Goal: Task Accomplishment & Management: Use online tool/utility

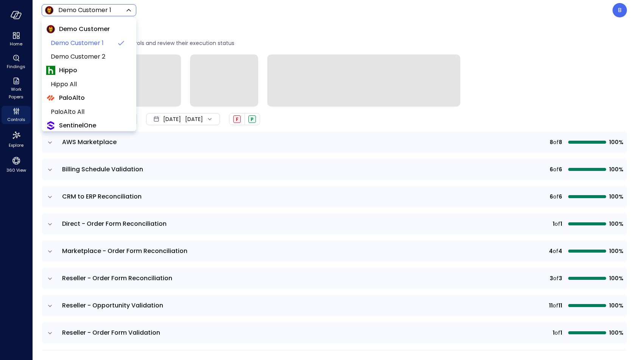
click at [119, 9] on body "Home Findings Work Papers Controls Explore 360 View Demo Customer 1 ***** ​ B C…" at bounding box center [318, 180] width 636 height 360
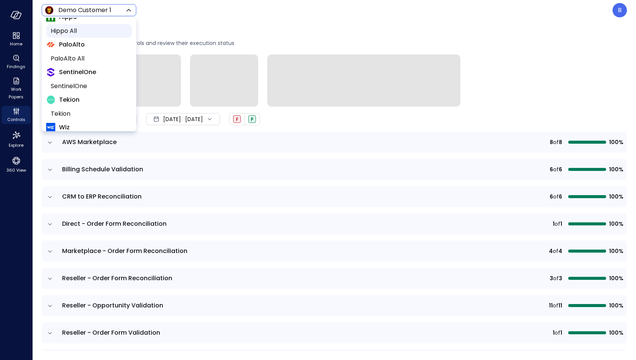
scroll to position [101, 0]
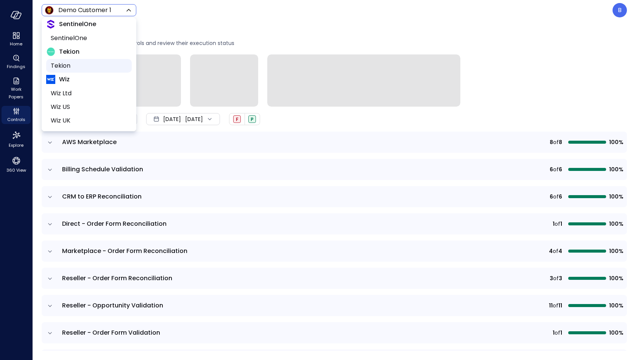
click at [96, 62] on span "Tekion" at bounding box center [88, 65] width 75 height 9
type input "*******"
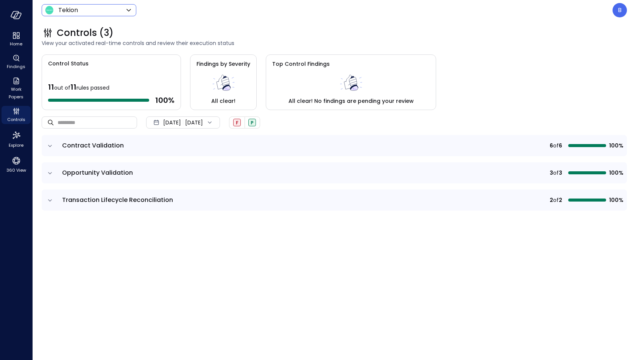
click at [49, 145] on icon "expand row" at bounding box center [50, 146] width 8 height 8
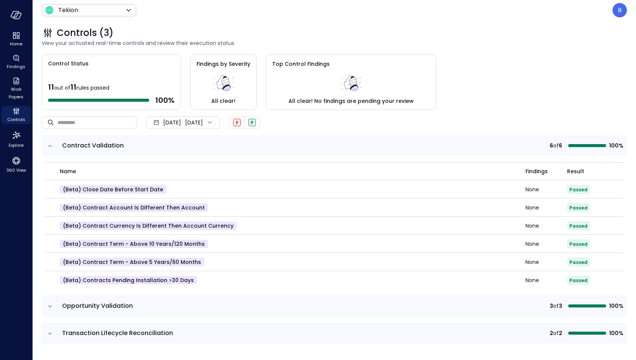
click at [50, 307] on icon "expand row" at bounding box center [50, 307] width 8 height 8
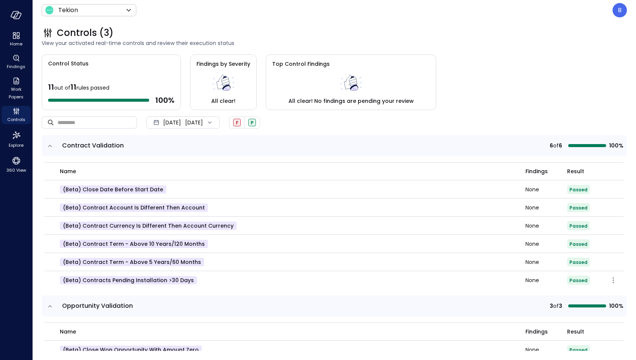
scroll to position [77, 0]
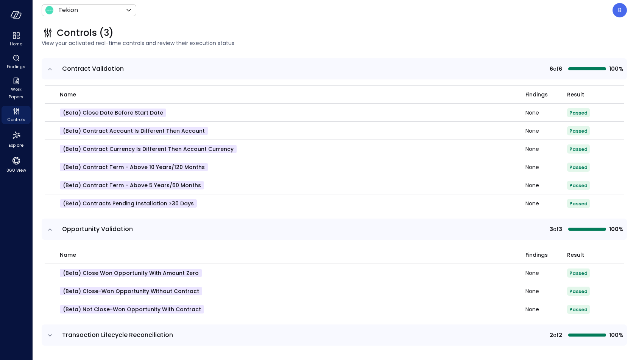
click at [50, 335] on icon "expand row" at bounding box center [50, 336] width 4 height 2
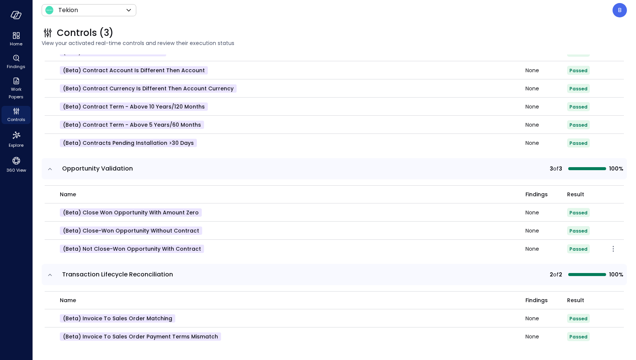
scroll to position [0, 0]
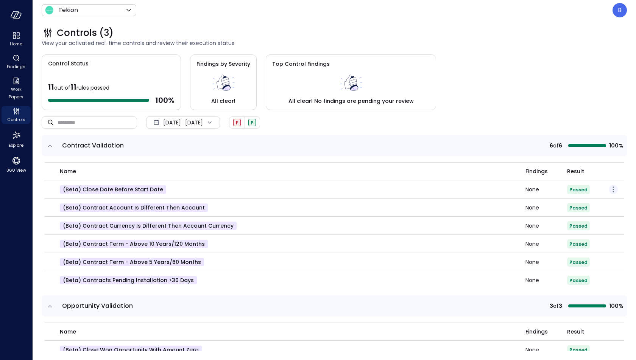
click at [612, 189] on icon "button" at bounding box center [612, 189] width 9 height 9
click at [589, 200] on p "Edit control" at bounding box center [586, 200] width 30 height 8
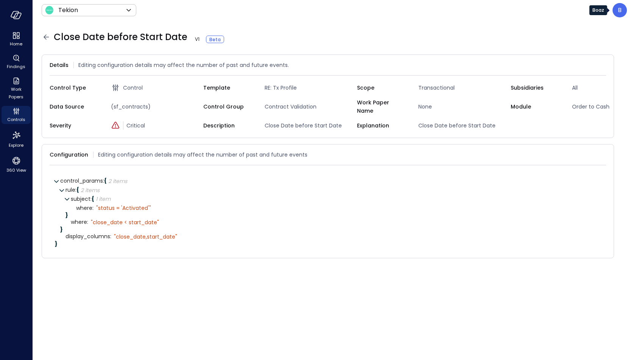
click at [618, 11] on p "B" at bounding box center [620, 10] width 4 height 9
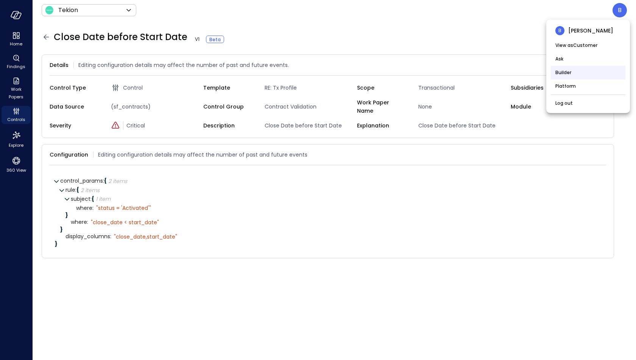
click at [565, 72] on li "Builder" at bounding box center [588, 73] width 75 height 14
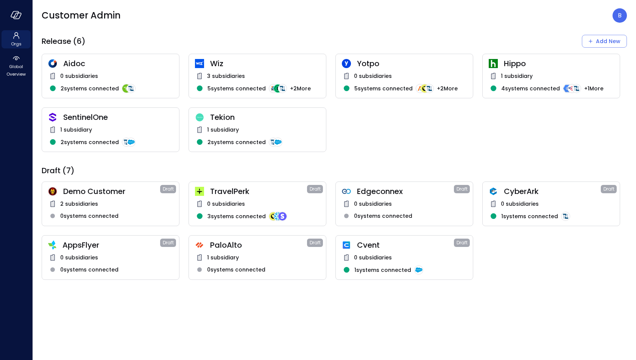
click at [114, 260] on div "0 subsidiaries" at bounding box center [110, 257] width 125 height 9
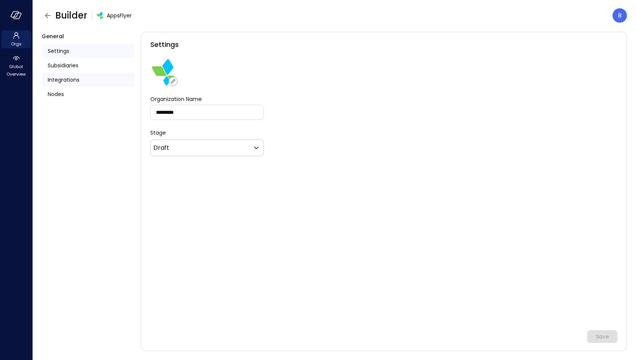
click at [79, 79] on span "Integrations" at bounding box center [64, 80] width 32 height 8
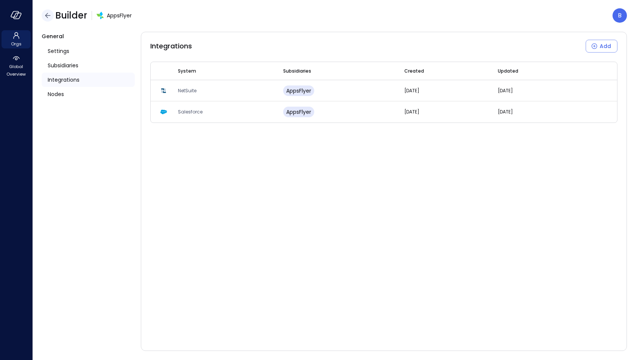
click at [48, 15] on icon "button" at bounding box center [47, 15] width 9 height 9
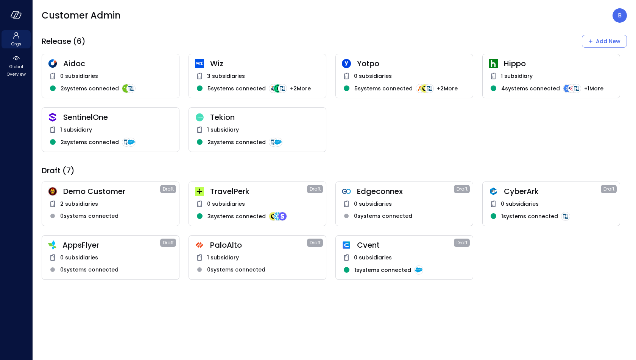
click at [257, 123] on div "Tekion 1 subsidiary 2 systems connected" at bounding box center [257, 129] width 138 height 45
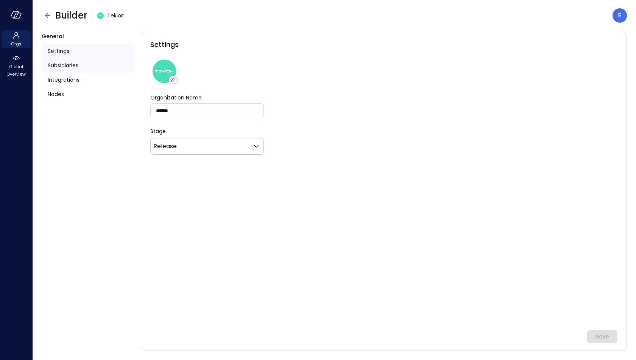
click at [76, 68] on span "Subsidiaries" at bounding box center [63, 65] width 31 height 8
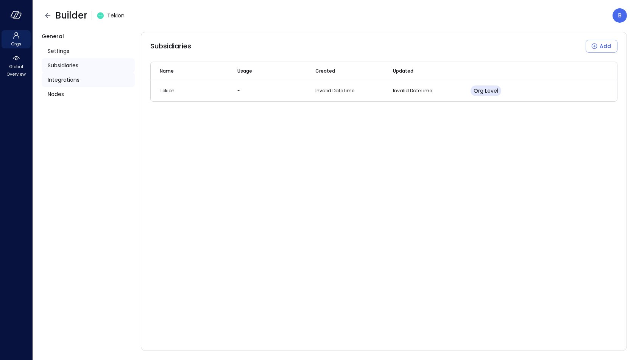
click at [74, 80] on span "Integrations" at bounding box center [64, 80] width 32 height 8
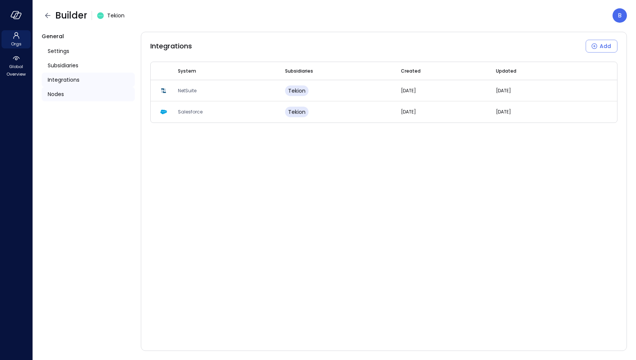
click at [72, 91] on div "Nodes" at bounding box center [88, 94] width 93 height 14
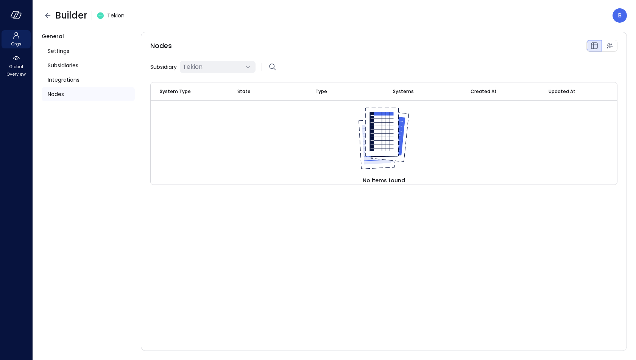
click at [250, 63] on icon at bounding box center [247, 66] width 9 height 9
click at [248, 49] on div "Nodes" at bounding box center [383, 46] width 467 height 12
click at [607, 45] on icon "Graph view" at bounding box center [609, 45] width 9 height 9
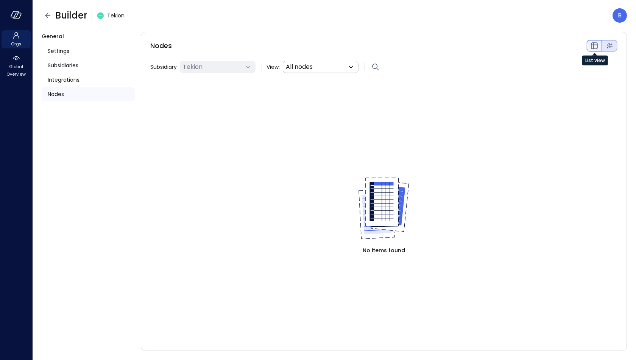
click at [594, 47] on icon "List view" at bounding box center [594, 45] width 9 height 9
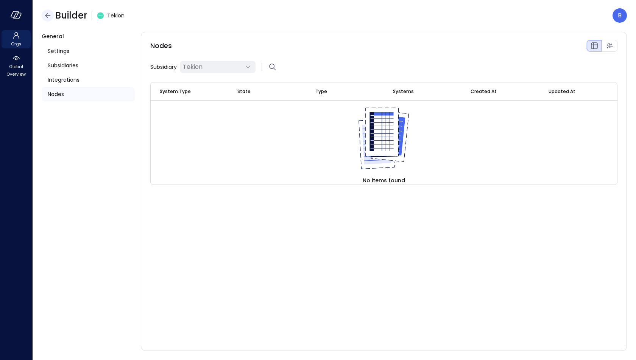
click at [49, 18] on icon "button" at bounding box center [47, 15] width 9 height 9
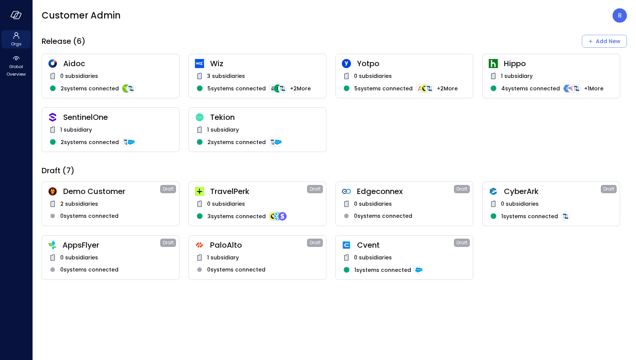
click at [112, 122] on div "SentinelOne 1 subsidiary 2 systems connected" at bounding box center [111, 129] width 138 height 45
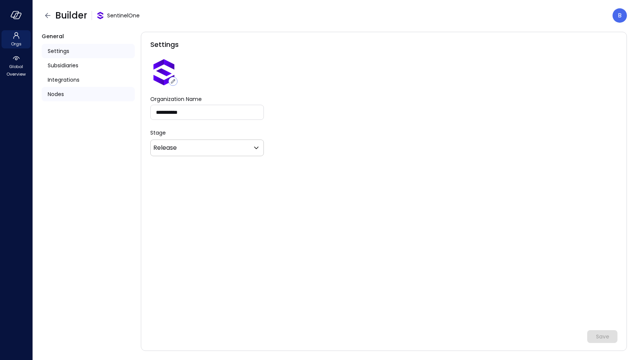
click at [81, 90] on div "Nodes" at bounding box center [88, 94] width 93 height 14
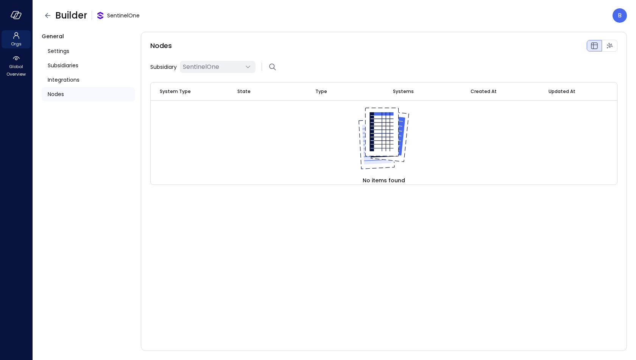
click at [81, 90] on div "Nodes" at bounding box center [88, 94] width 93 height 14
click at [85, 78] on div "Integrations" at bounding box center [88, 80] width 93 height 14
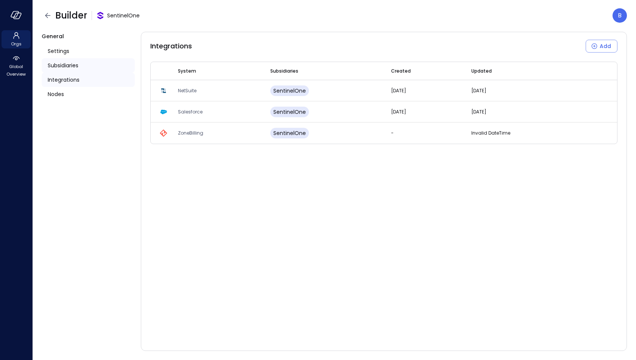
click at [78, 66] on span "Subsidiaries" at bounding box center [63, 65] width 31 height 8
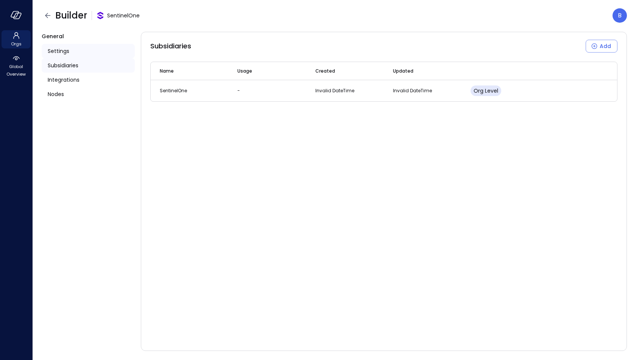
click at [72, 53] on div "Settings" at bounding box center [88, 51] width 93 height 14
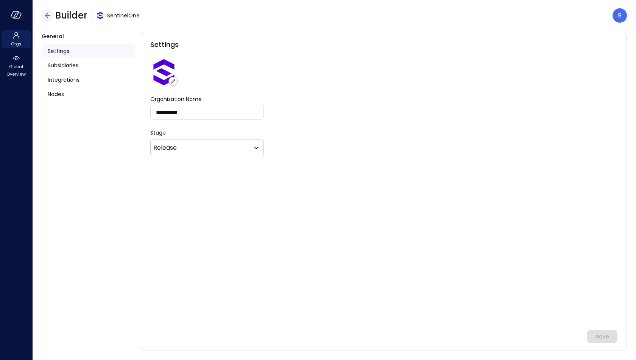
click at [50, 12] on icon "button" at bounding box center [47, 15] width 9 height 9
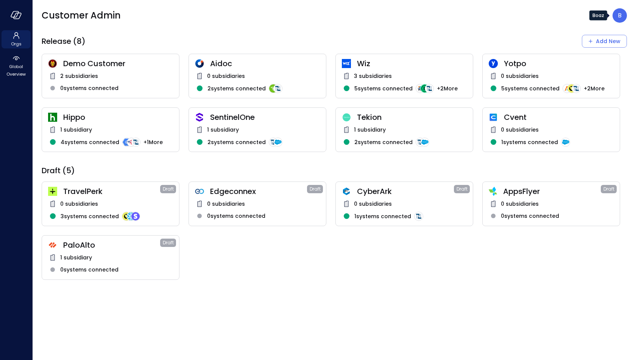
click at [617, 16] on div "B" at bounding box center [619, 15] width 14 height 14
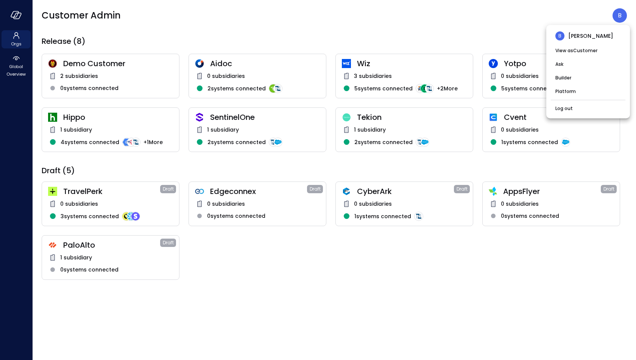
click at [17, 74] on div at bounding box center [318, 180] width 636 height 360
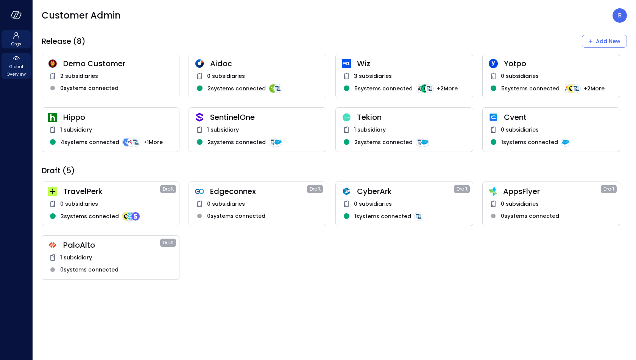
click at [15, 61] on icon at bounding box center [16, 58] width 9 height 9
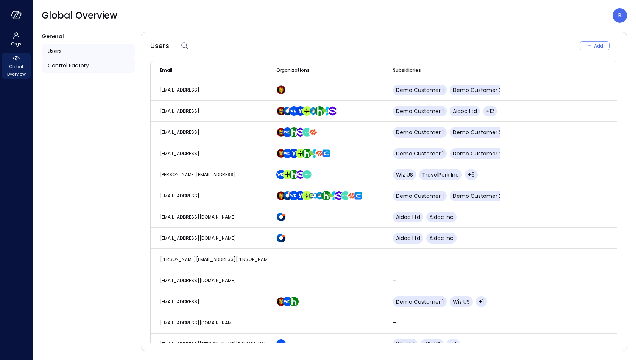
click at [77, 63] on span "Control Factory" at bounding box center [68, 65] width 41 height 8
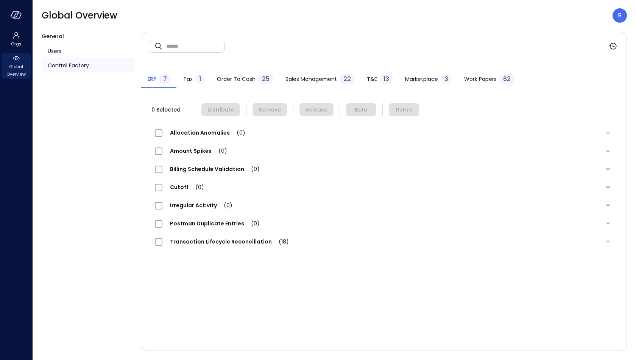
click at [186, 137] on div "Allocation Anomalies (0)" at bounding box center [204, 132] width 98 height 9
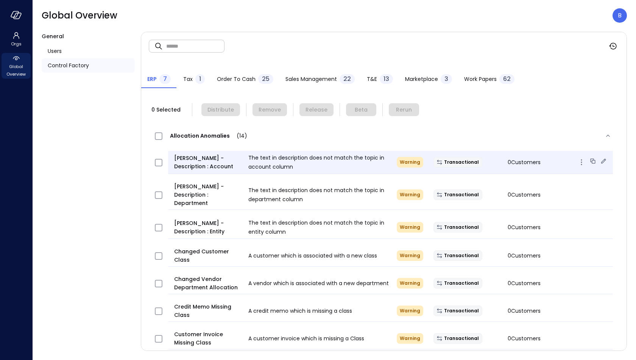
click at [602, 160] on icon at bounding box center [603, 161] width 8 height 8
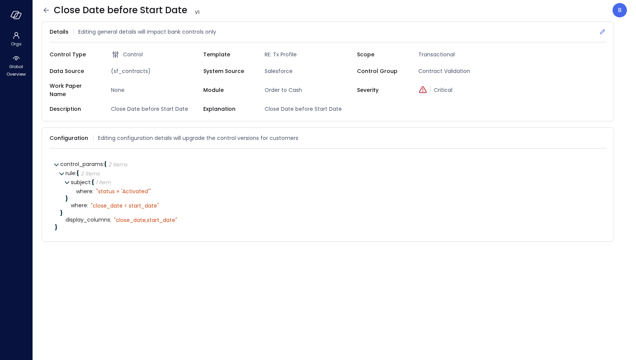
click at [604, 28] on icon at bounding box center [602, 32] width 8 height 8
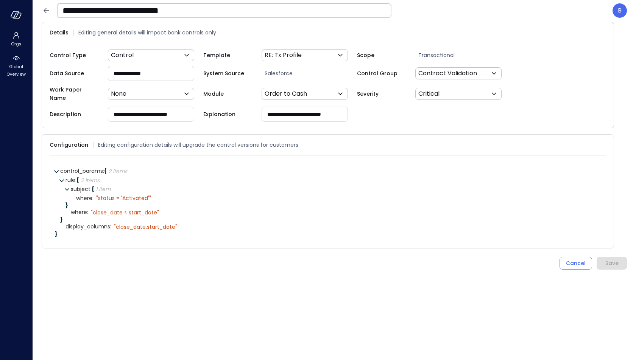
click at [148, 73] on input "**********" at bounding box center [151, 73] width 86 height 14
type input "**********"
click at [608, 259] on div "Save" at bounding box center [611, 263] width 13 height 9
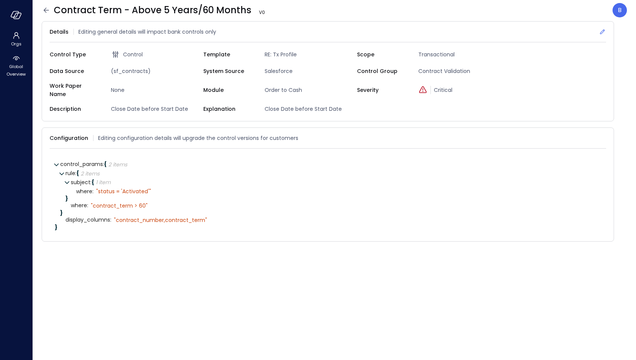
click at [602, 31] on icon at bounding box center [602, 32] width 8 height 8
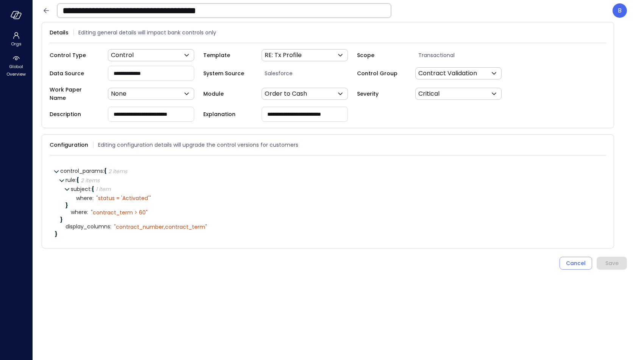
click at [149, 75] on input "**********" at bounding box center [151, 73] width 86 height 14
type input "**********"
click at [608, 259] on div "Save" at bounding box center [611, 263] width 13 height 9
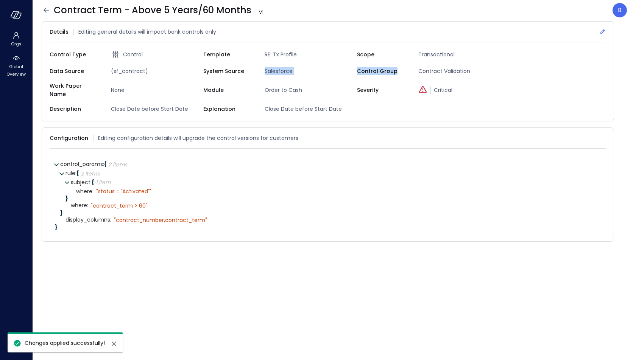
drag, startPoint x: 251, startPoint y: 76, endPoint x: 219, endPoint y: 76, distance: 32.2
click at [223, 76] on div "Data Source (sf_contract) System Source Salesforce Control Group Contract Valid…" at bounding box center [328, 71] width 556 height 12
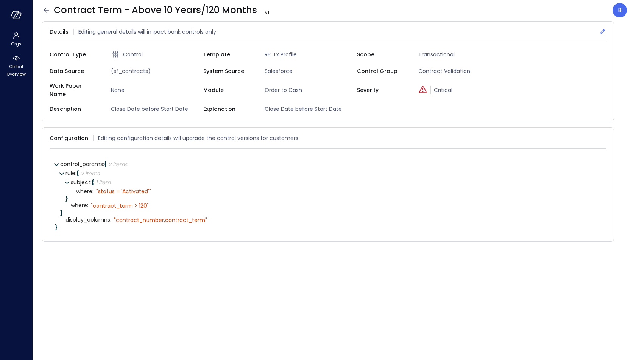
click at [602, 33] on icon at bounding box center [602, 32] width 8 height 8
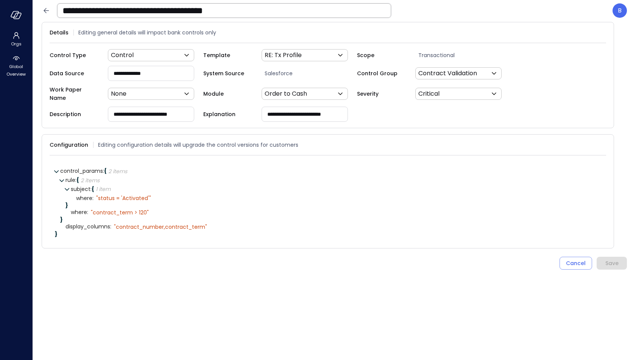
click at [148, 75] on input "**********" at bounding box center [151, 73] width 86 height 14
type input "**********"
click at [609, 259] on div "Save" at bounding box center [611, 263] width 13 height 9
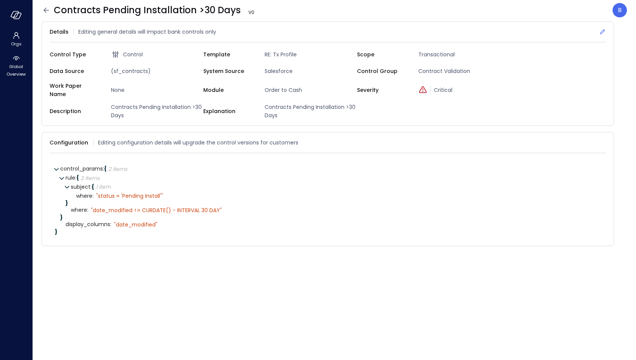
click at [604, 33] on icon at bounding box center [602, 32] width 8 height 8
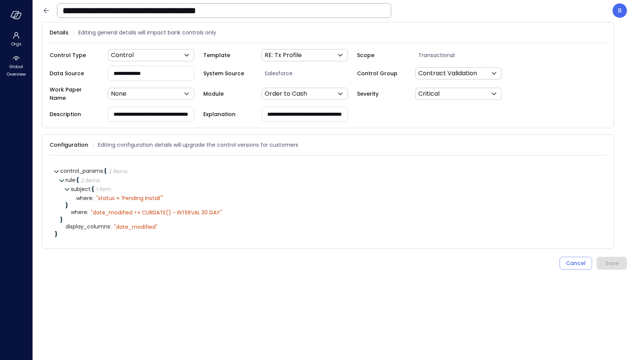
click at [148, 73] on input "**********" at bounding box center [151, 73] width 86 height 14
type input "**********"
click at [609, 260] on div "Save" at bounding box center [611, 263] width 13 height 9
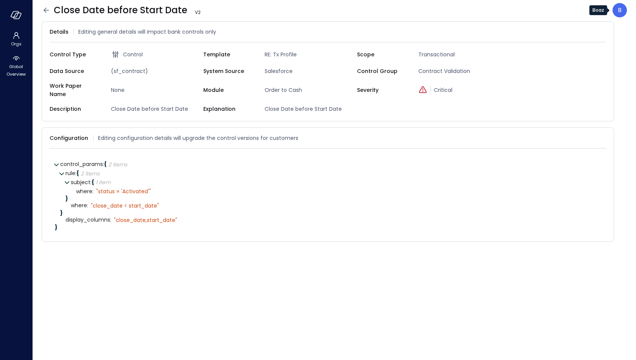
click at [618, 8] on p "B" at bounding box center [620, 10] width 4 height 9
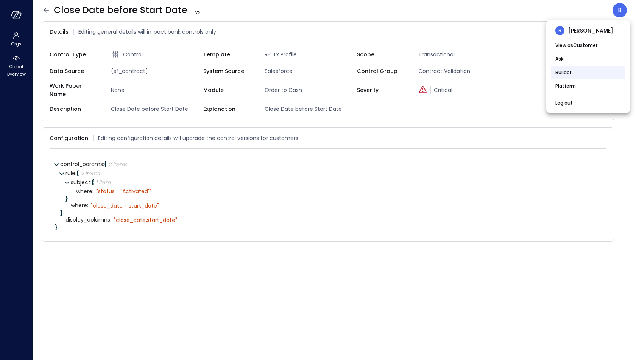
click at [574, 72] on li "Builder" at bounding box center [588, 73] width 75 height 14
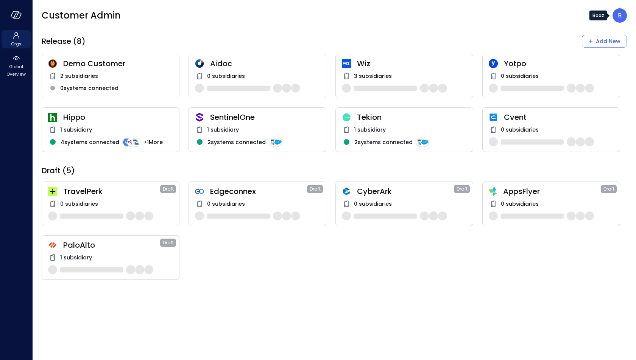
click at [621, 14] on p "B" at bounding box center [620, 15] width 4 height 9
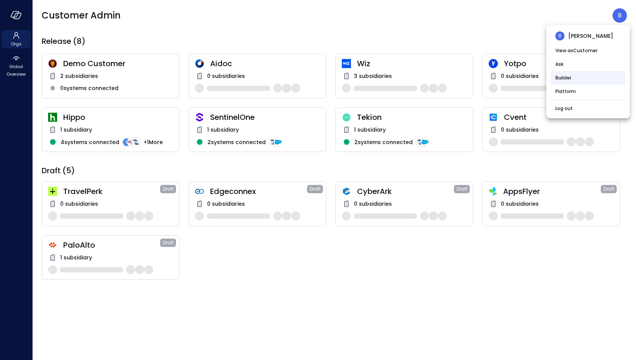
click at [584, 75] on li "Builder" at bounding box center [588, 78] width 75 height 14
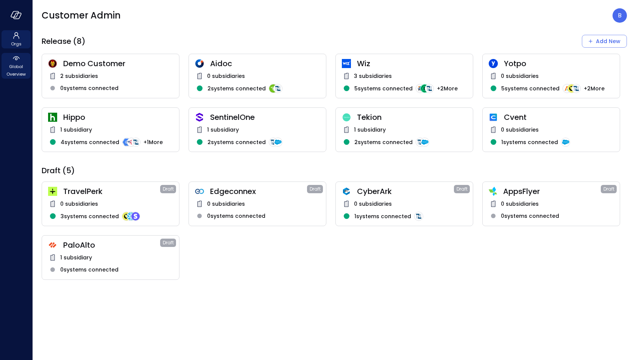
click at [20, 62] on icon at bounding box center [16, 58] width 9 height 9
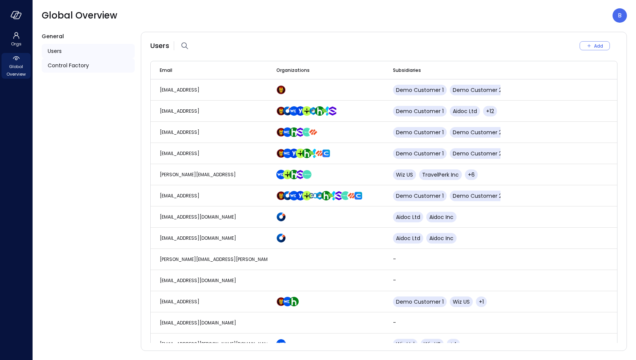
click at [68, 64] on span "Control Factory" at bounding box center [68, 65] width 41 height 8
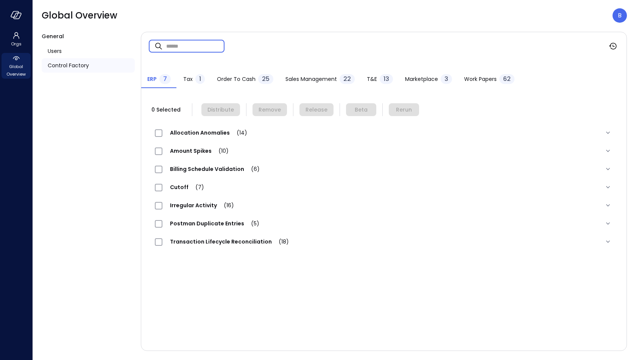
click at [195, 46] on input "text" at bounding box center [195, 46] width 58 height 20
paste input "**********"
type input "**********"
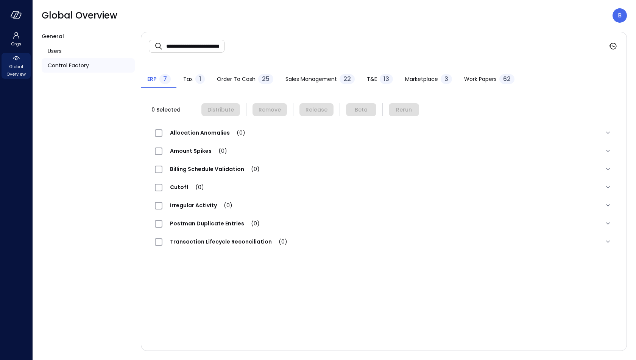
click at [195, 78] on div "1" at bounding box center [199, 79] width 9 height 10
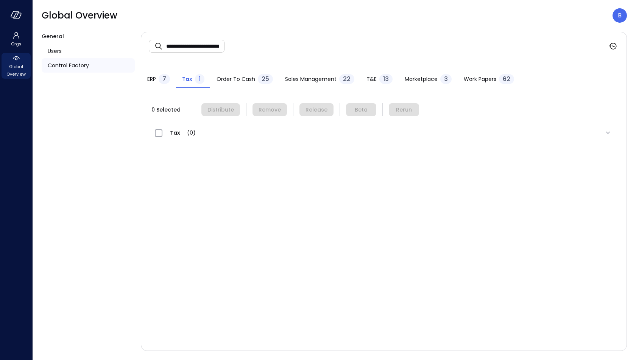
click at [224, 78] on span "Order to Cash" at bounding box center [235, 79] width 39 height 8
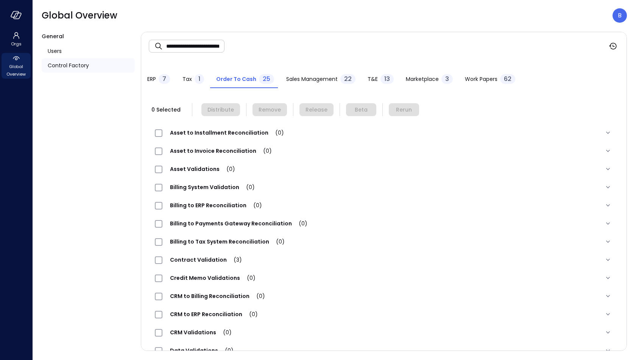
click at [200, 47] on input "**********" at bounding box center [195, 46] width 58 height 20
click at [193, 257] on span "Contract Validation (6)" at bounding box center [205, 260] width 87 height 8
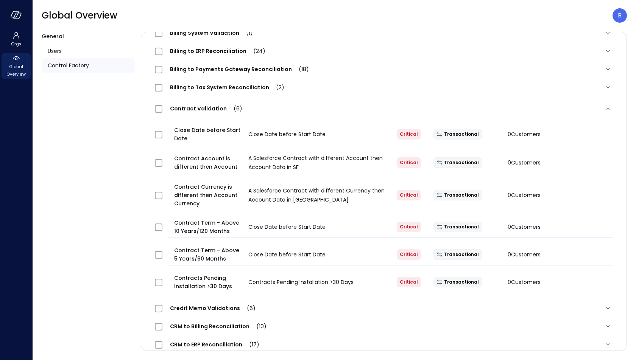
scroll to position [159, 0]
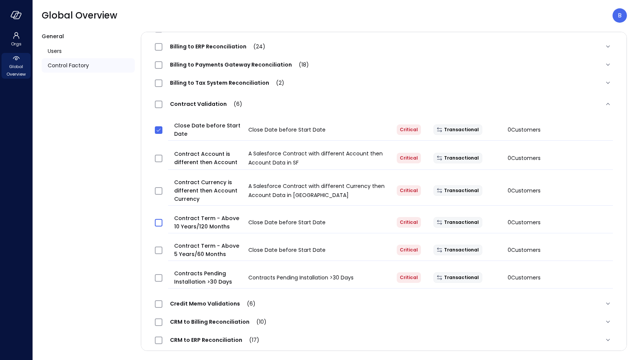
click at [161, 219] on span at bounding box center [159, 223] width 8 height 8
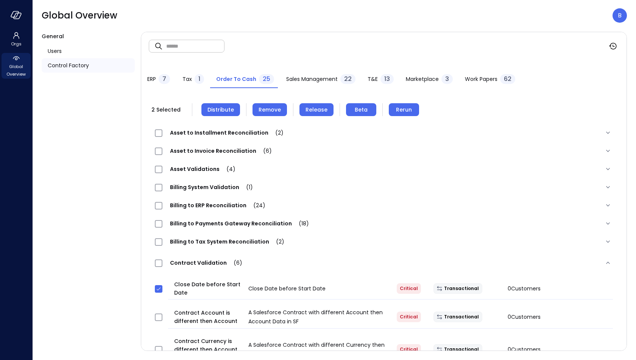
click at [267, 108] on span "Remove" at bounding box center [269, 110] width 22 height 8
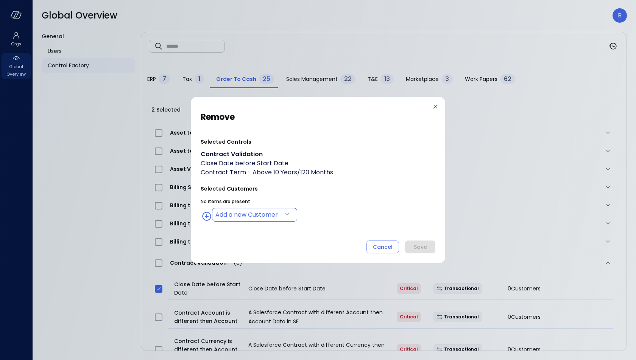
click at [240, 212] on body "Orgs Global Overview Global Overview B General Users Control Factory ​ ​ ERP 7 …" at bounding box center [318, 180] width 636 height 360
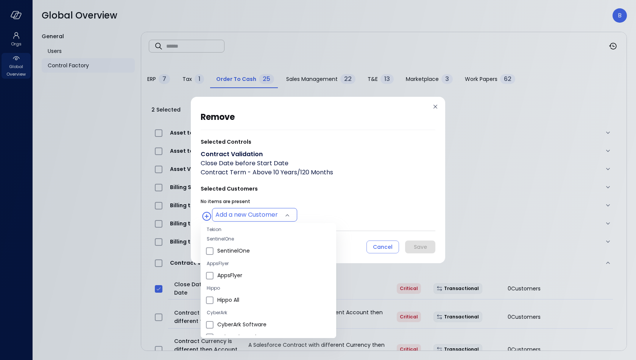
scroll to position [89, 0]
type input "**********"
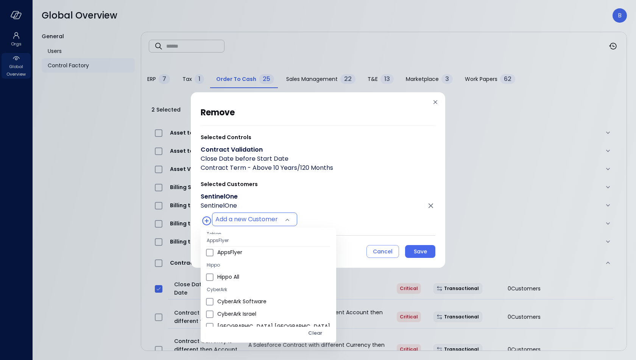
click at [344, 206] on div at bounding box center [318, 180] width 636 height 360
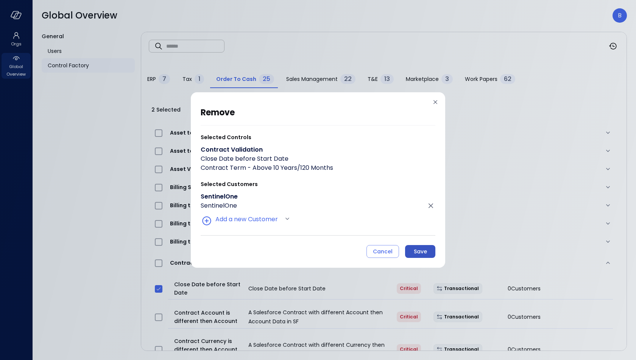
click at [416, 251] on div "Save" at bounding box center [420, 251] width 13 height 9
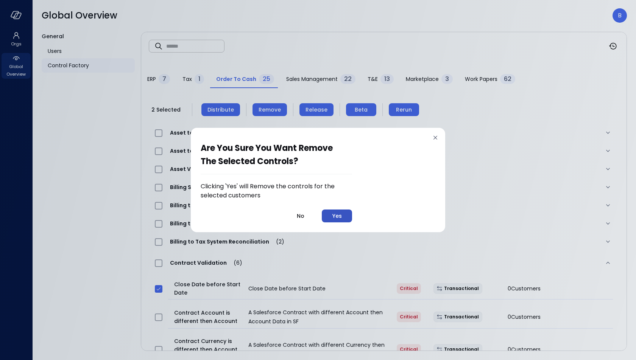
click at [338, 217] on div "Yes" at bounding box center [336, 216] width 9 height 9
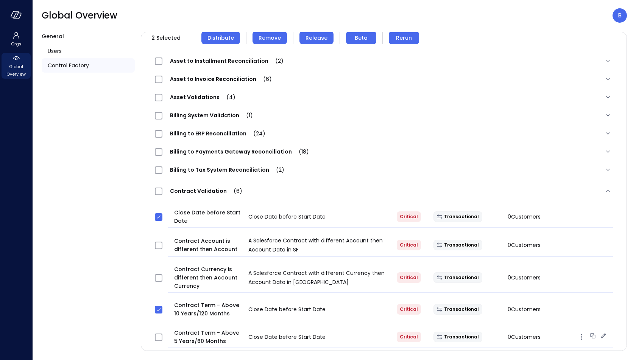
scroll to position [65, 0]
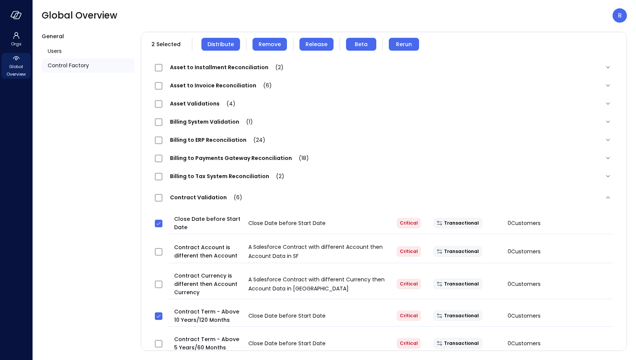
click at [219, 46] on span "Distribute" at bounding box center [220, 44] width 26 height 8
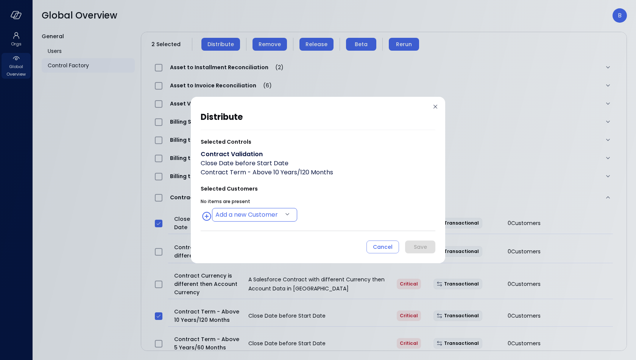
click at [264, 215] on body "Orgs Global Overview Global Overview B General Users Control Factory ​ ​ ERP 7 …" at bounding box center [318, 180] width 636 height 360
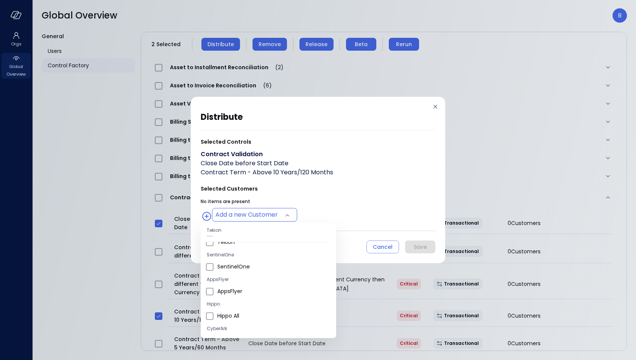
scroll to position [83, 0]
type input "**********"
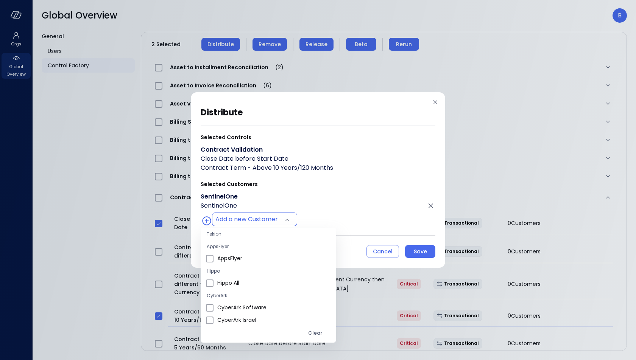
click at [383, 195] on div at bounding box center [318, 180] width 636 height 360
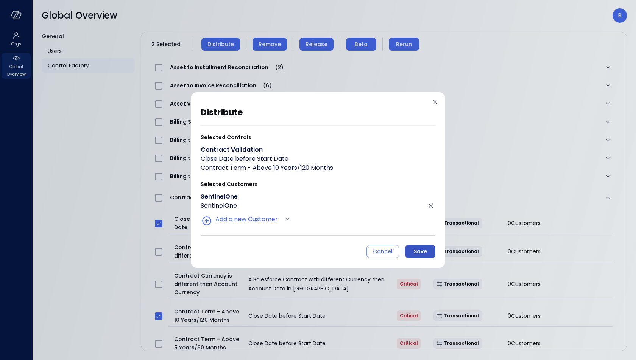
click at [425, 255] on div "Save" at bounding box center [420, 251] width 13 height 9
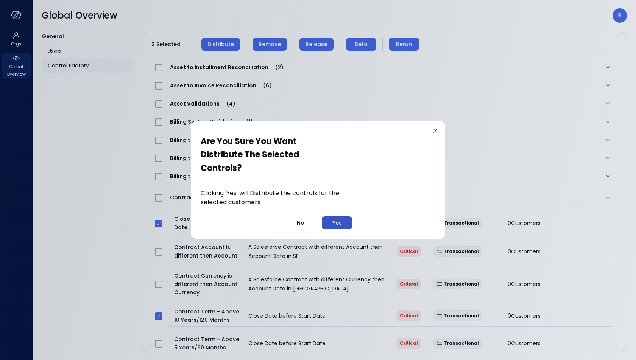
click at [341, 217] on button "Yes" at bounding box center [337, 222] width 30 height 13
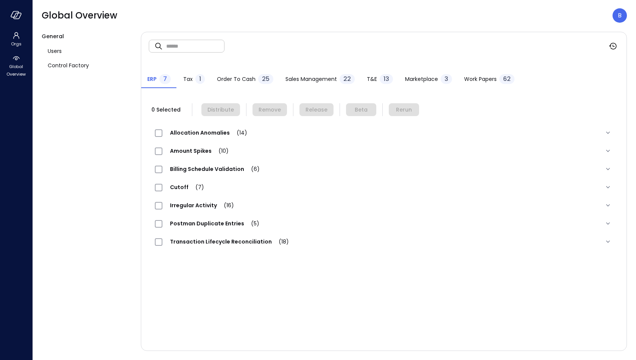
click at [23, 13] on div at bounding box center [16, 15] width 32 height 30
click at [17, 14] on icon "button" at bounding box center [15, 14] width 8 height 6
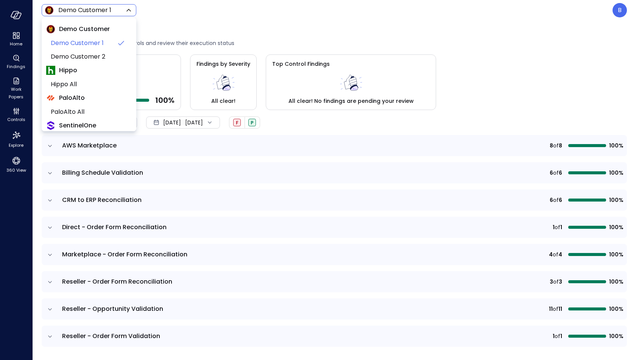
click at [75, 9] on body "Home Findings Work Papers Controls Explore 360 View Demo Customer 1 ***** ​ B C…" at bounding box center [318, 180] width 636 height 360
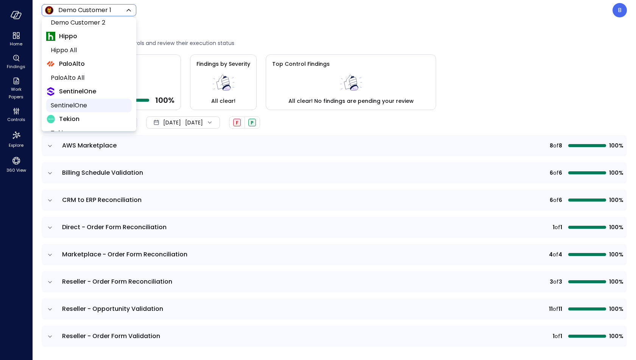
click at [85, 101] on span "SentinelOne" at bounding box center [88, 105] width 75 height 9
type input "*******"
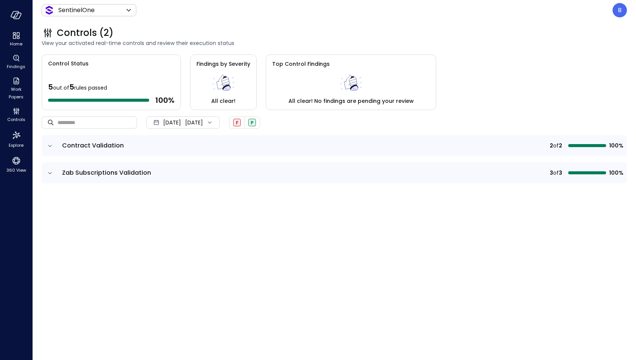
click at [50, 144] on icon "expand row" at bounding box center [50, 146] width 8 height 8
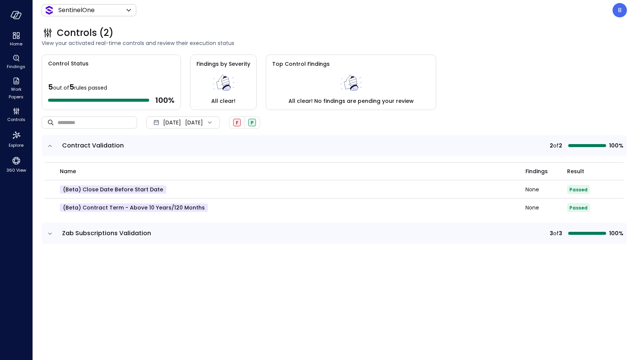
click at [50, 230] on icon "expand row" at bounding box center [50, 234] width 8 height 8
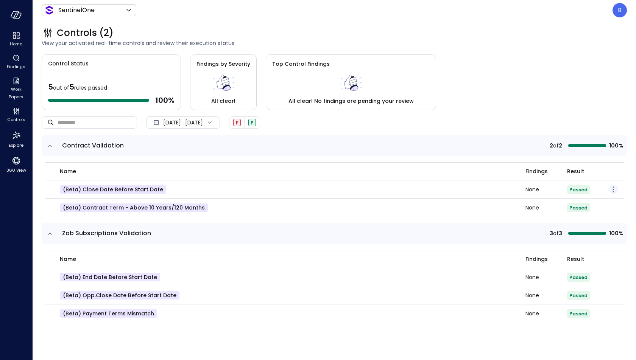
click at [612, 189] on icon "button" at bounding box center [612, 189] width 9 height 9
click at [593, 199] on p "Edit control" at bounding box center [586, 200] width 30 height 8
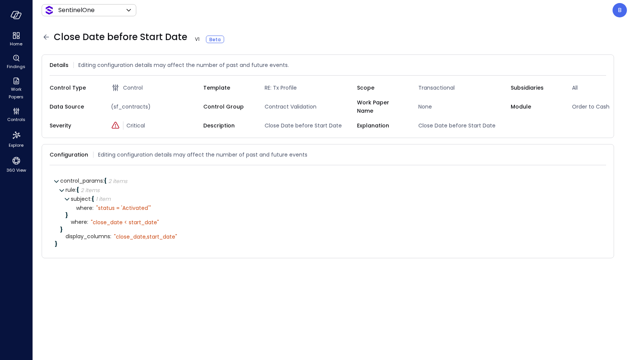
click at [44, 35] on icon at bounding box center [46, 37] width 9 height 9
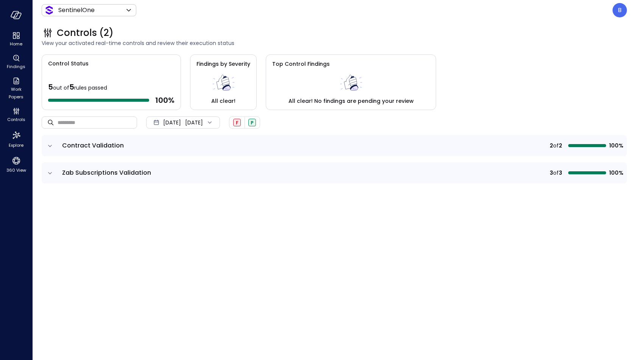
click at [50, 144] on icon "expand row" at bounding box center [50, 146] width 8 height 8
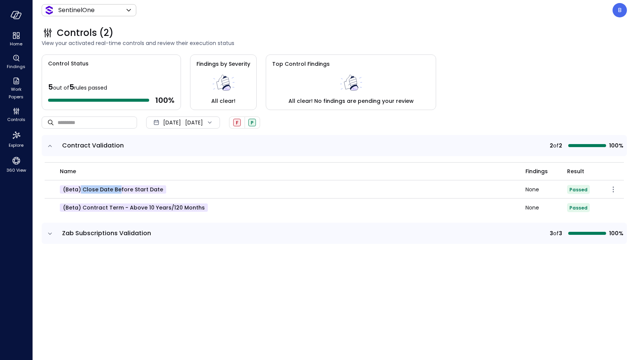
drag, startPoint x: 79, startPoint y: 188, endPoint x: 116, endPoint y: 187, distance: 36.3
click at [117, 187] on p "(beta) Close Date before Start Date" at bounding box center [113, 189] width 106 height 8
drag, startPoint x: 156, startPoint y: 190, endPoint x: 82, endPoint y: 190, distance: 73.8
click at [82, 190] on p "(beta) Close Date before Start Date" at bounding box center [113, 189] width 106 height 8
copy p "Close Date before Start Date"
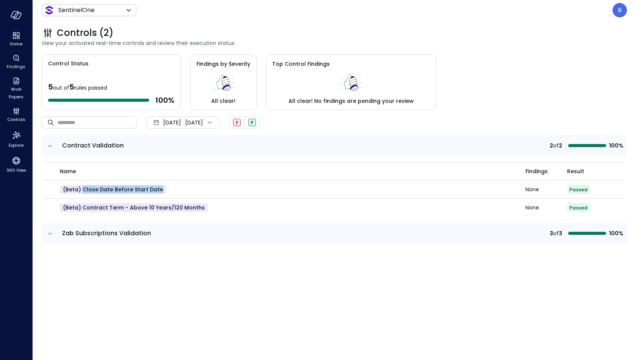
copy p "Close Date before Start Date"
drag, startPoint x: 197, startPoint y: 207, endPoint x: 81, endPoint y: 207, distance: 115.8
click at [81, 207] on p "(beta) Contract Term - Above 10 Years/120 Months" at bounding box center [134, 208] width 148 height 8
copy p "Contract Term - Above 10 Years/120 Months"
click at [52, 230] on icon "expand row" at bounding box center [50, 234] width 8 height 8
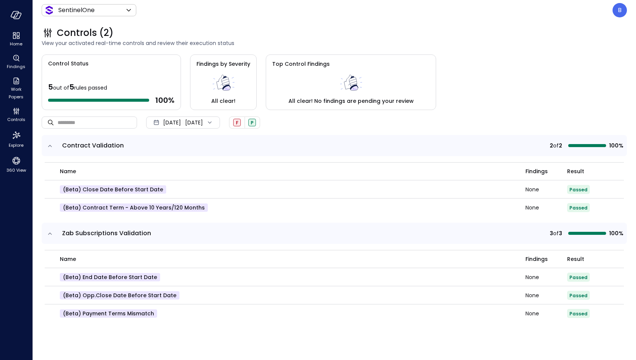
click at [52, 230] on icon "expand row" at bounding box center [50, 234] width 8 height 8
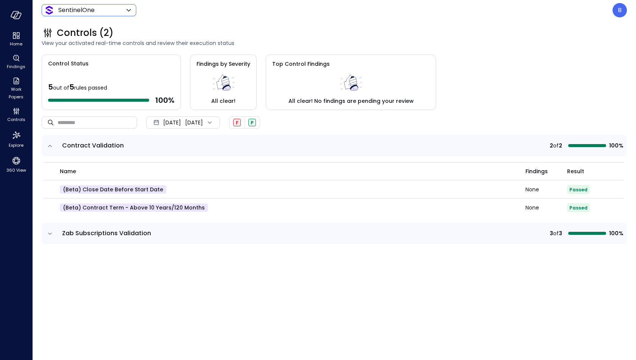
click at [115, 15] on div "SentinelOne ******* ​" at bounding box center [89, 10] width 95 height 12
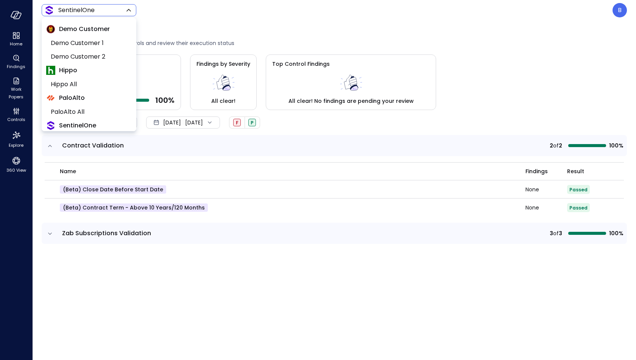
click at [115, 10] on body "Home Findings Work Papers Controls Explore 360 View SentinelOne ******* ​ B Con…" at bounding box center [318, 180] width 636 height 360
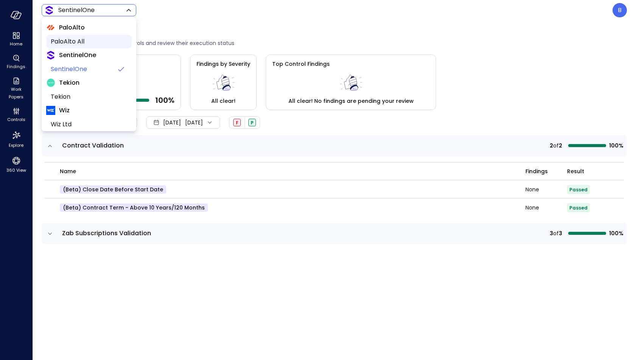
scroll to position [77, 0]
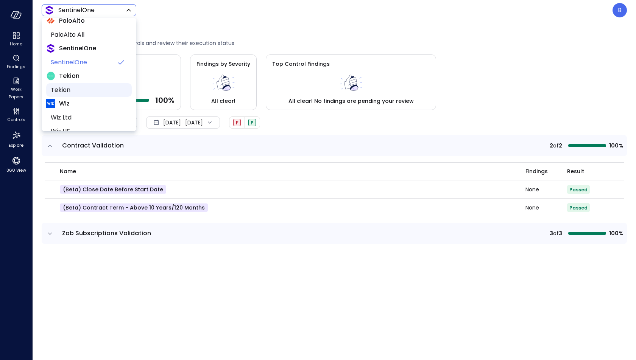
click at [79, 88] on span "Tekion" at bounding box center [88, 90] width 75 height 9
type input "*******"
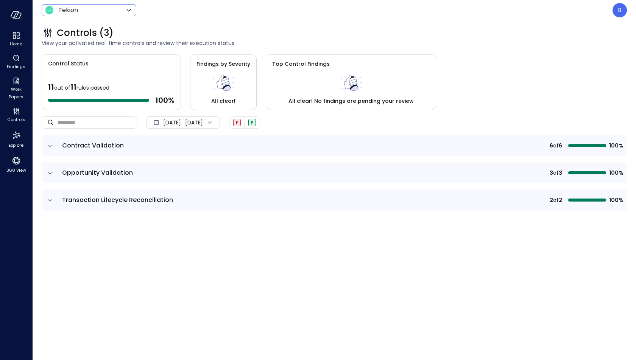
click at [50, 143] on icon "expand row" at bounding box center [50, 146] width 8 height 8
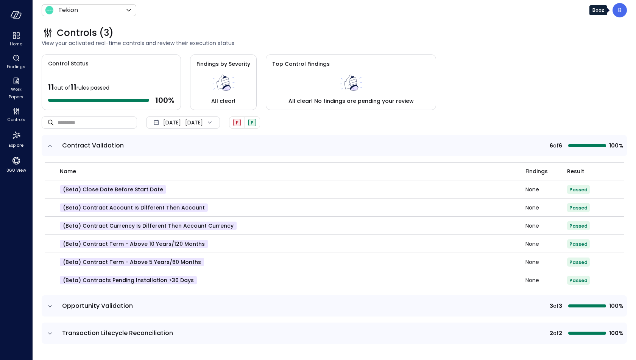
click at [617, 9] on div "B" at bounding box center [619, 10] width 14 height 14
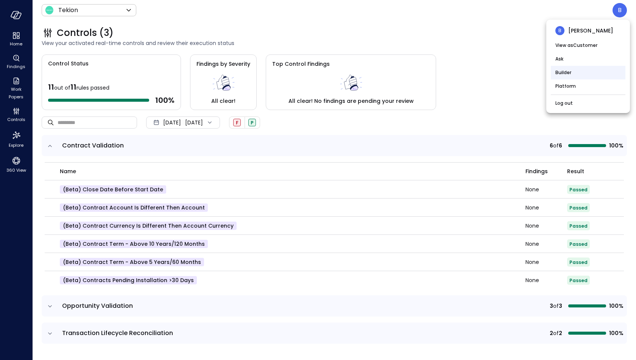
click at [573, 72] on li "Builder" at bounding box center [588, 73] width 75 height 14
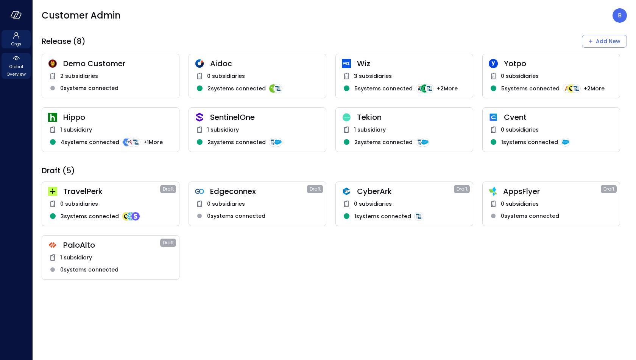
click at [17, 60] on icon at bounding box center [16, 58] width 9 height 9
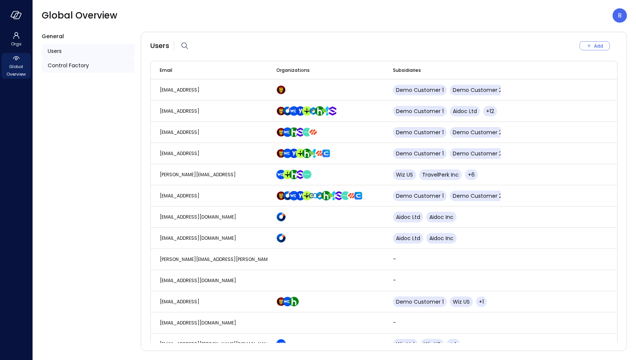
click at [68, 60] on div "Control Factory" at bounding box center [88, 65] width 93 height 14
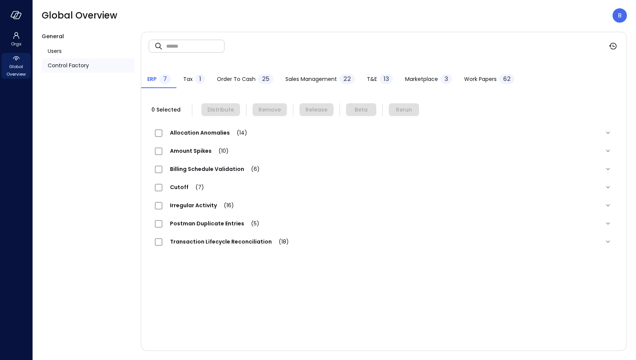
click at [205, 130] on span "Allocation Anomalies (14)" at bounding box center [208, 133] width 92 height 8
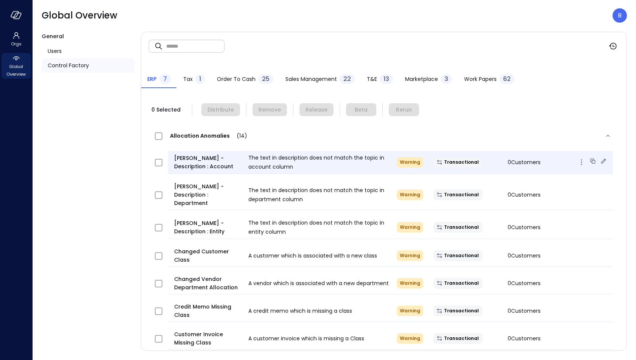
click at [603, 162] on icon at bounding box center [603, 161] width 5 height 5
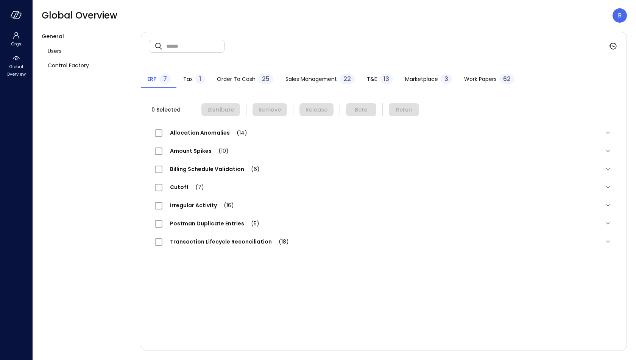
click at [243, 75] on span "Order to Cash" at bounding box center [236, 79] width 39 height 8
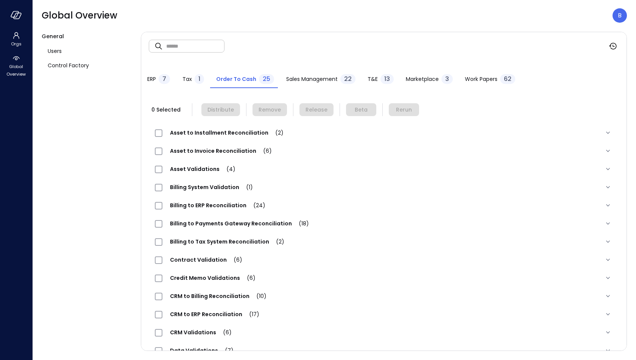
click at [215, 256] on div "Contract Validation (6)" at bounding box center [202, 259] width 95 height 9
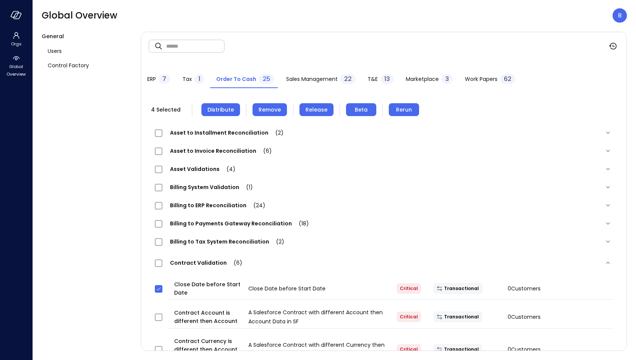
click at [265, 110] on span "Remove" at bounding box center [269, 110] width 22 height 8
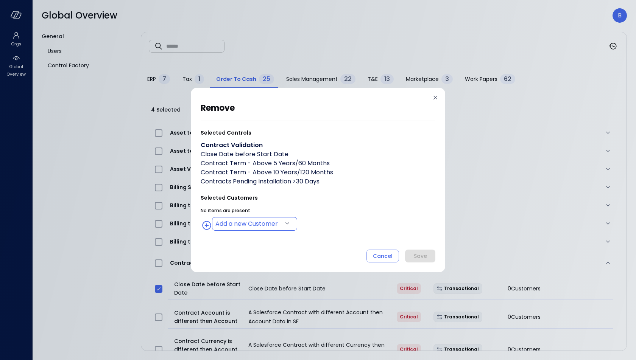
click at [240, 225] on body "Orgs Global Overview Global Overview B General Users Control Factory ​ ​ ERP 7 …" at bounding box center [318, 180] width 636 height 360
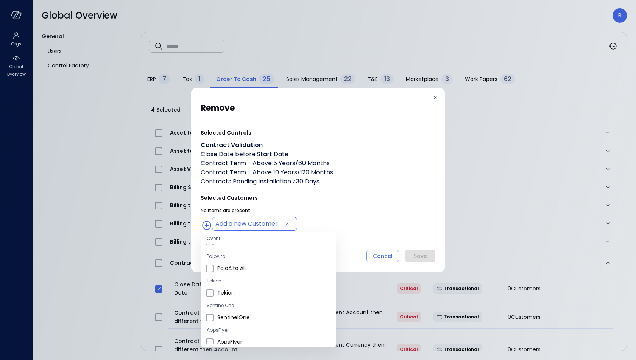
scroll to position [32, 0]
type input "**********"
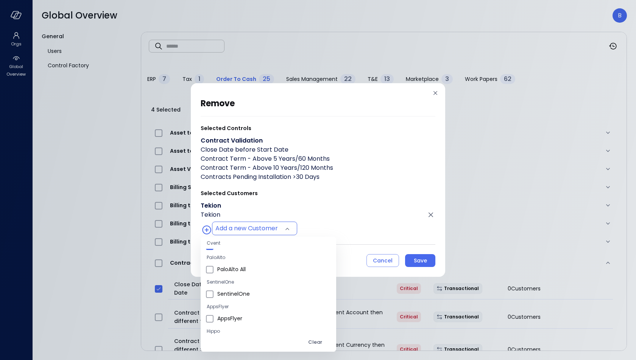
click at [398, 173] on div at bounding box center [318, 180] width 636 height 360
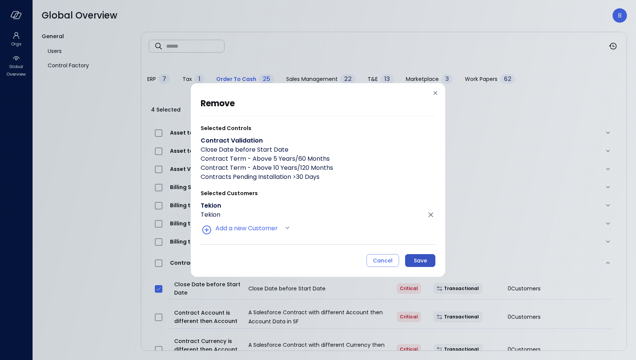
click at [414, 258] on div "Save" at bounding box center [420, 260] width 13 height 9
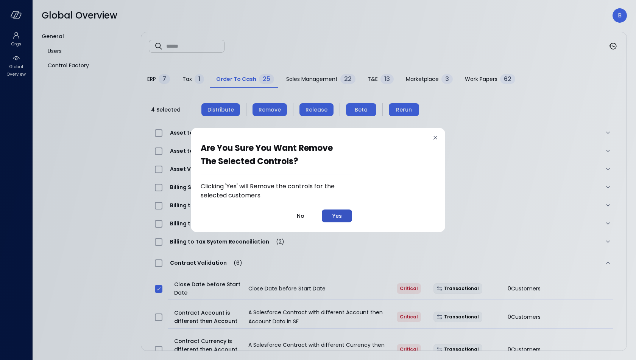
click at [342, 214] on button "Yes" at bounding box center [337, 216] width 30 height 13
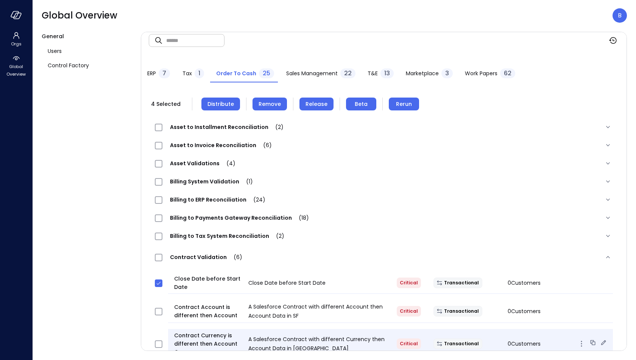
scroll to position [0, 0]
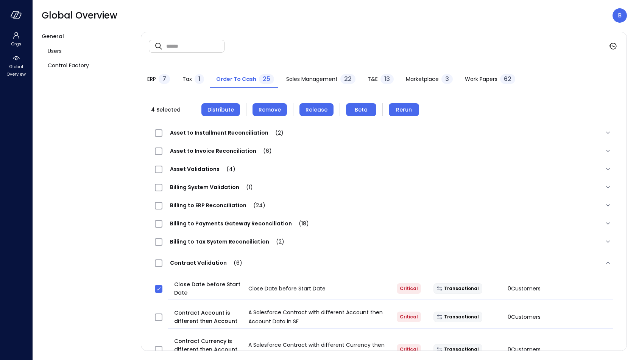
click at [221, 111] on span "Distribute" at bounding box center [220, 110] width 26 height 8
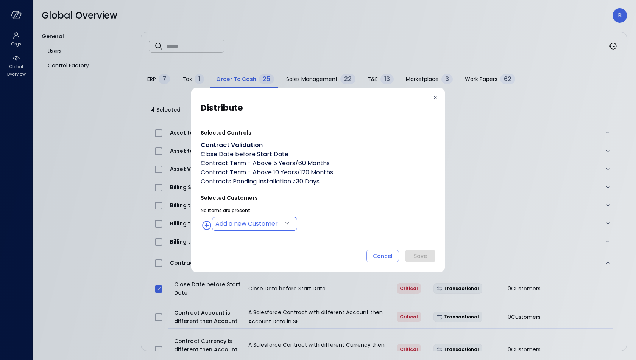
click at [237, 224] on body "Orgs Global Overview Global Overview B General Users Control Factory ​ ​ ERP 7 …" at bounding box center [318, 180] width 636 height 360
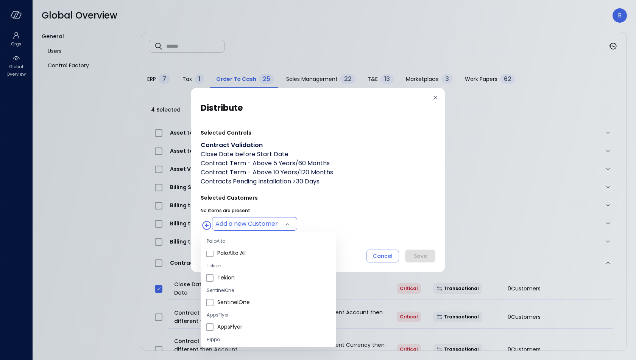
scroll to position [46, 0]
click at [213, 274] on li "Tekion" at bounding box center [268, 276] width 135 height 12
type input "**********"
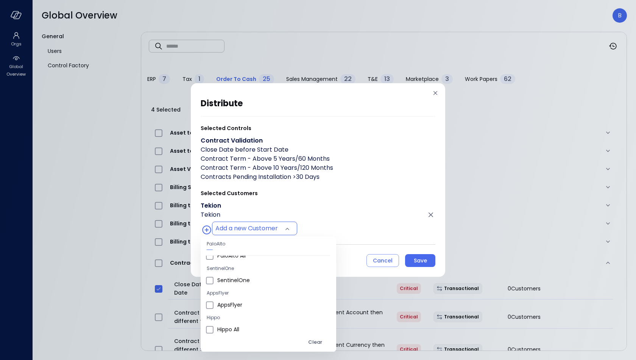
click at [345, 214] on div at bounding box center [318, 180] width 636 height 360
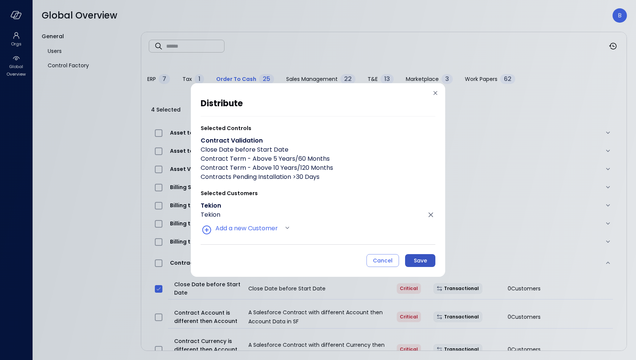
click at [421, 261] on div "Save" at bounding box center [420, 260] width 13 height 9
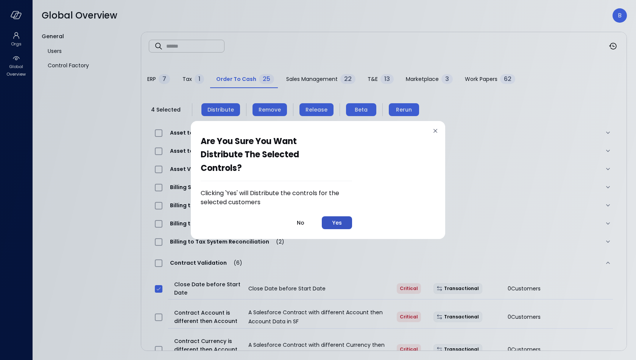
click at [339, 222] on div "Yes" at bounding box center [336, 222] width 9 height 9
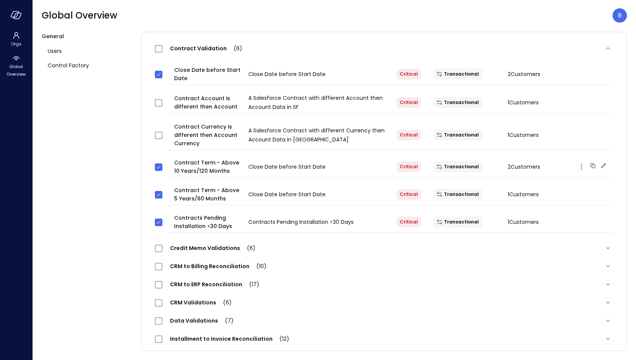
scroll to position [0, 0]
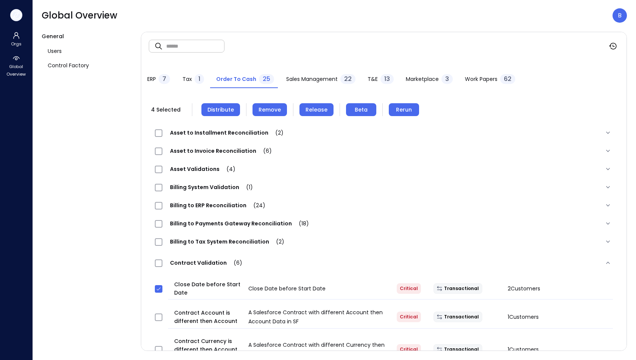
click at [18, 14] on icon "button" at bounding box center [16, 15] width 11 height 8
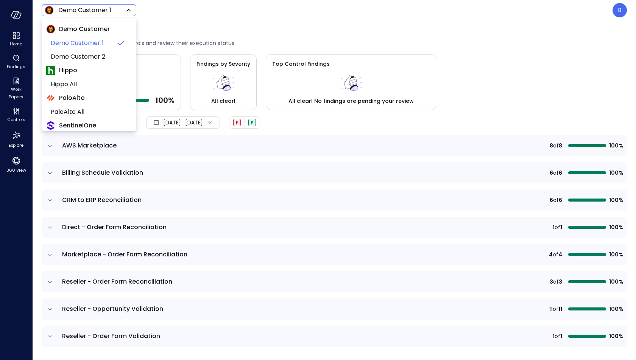
click at [107, 11] on body "Home Findings Work Papers Controls Explore 360 View Demo Customer 1 ***** ​ B C…" at bounding box center [318, 180] width 636 height 360
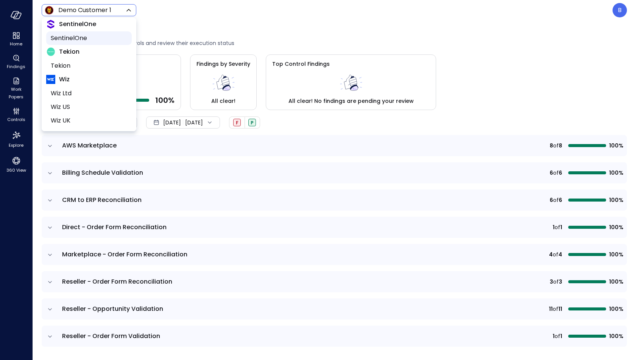
click at [83, 37] on span "SentinelOne" at bounding box center [88, 38] width 75 height 9
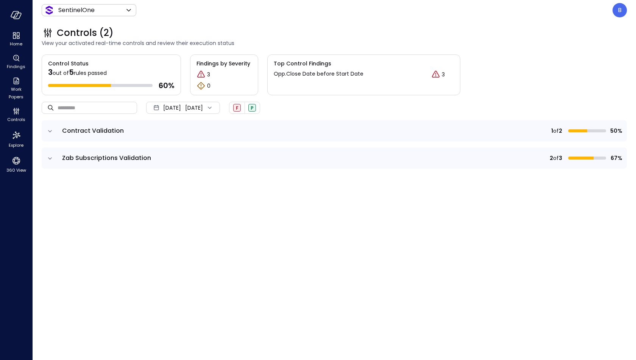
click at [181, 104] on span "Oct 1, 2025" at bounding box center [172, 108] width 18 height 8
click at [188, 155] on li "Current Year 2025" at bounding box center [187, 153] width 60 height 12
click at [49, 132] on icon "expand row" at bounding box center [50, 132] width 8 height 8
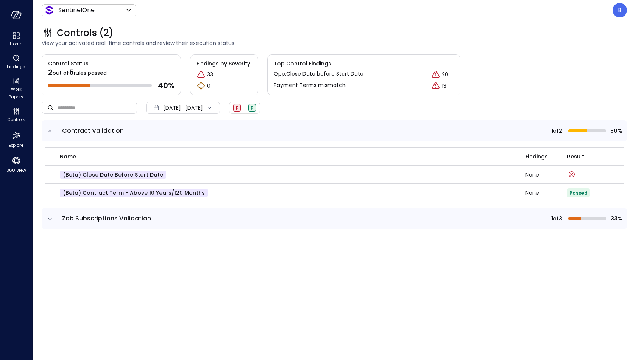
click at [51, 218] on icon "expand row" at bounding box center [50, 219] width 8 height 8
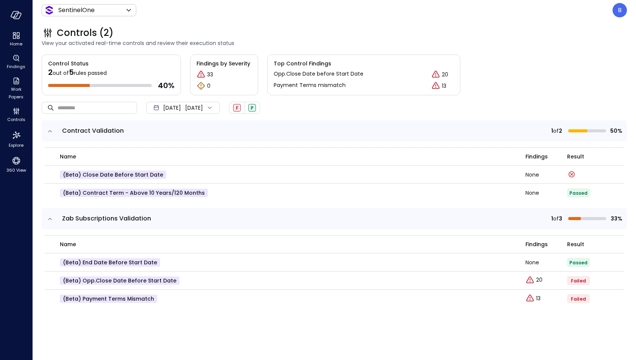
click at [112, 4] on div "SentinelOne ******* ​" at bounding box center [89, 10] width 95 height 12
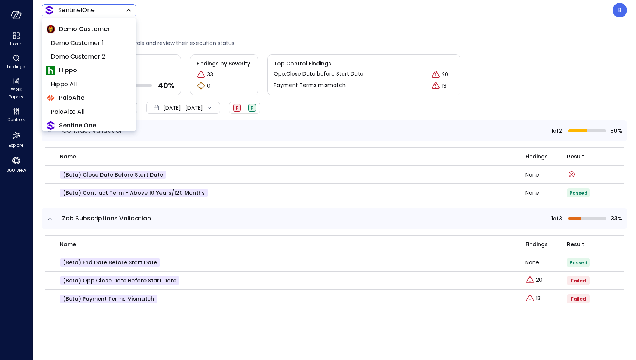
click at [113, 10] on body "Home Findings Work Papers Controls Explore 360 View SentinelOne ******* ​ B Con…" at bounding box center [318, 180] width 636 height 360
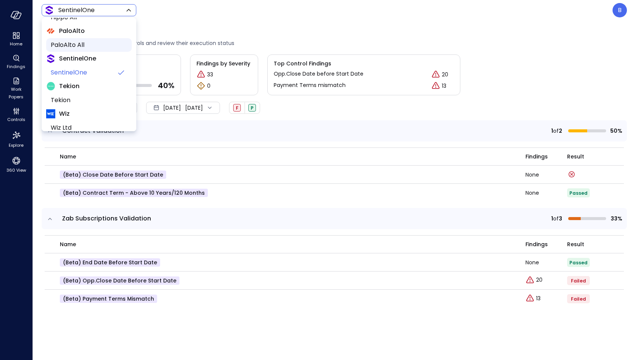
scroll to position [69, 0]
click at [100, 102] on span "Tekion" at bounding box center [88, 98] width 75 height 9
type input "*******"
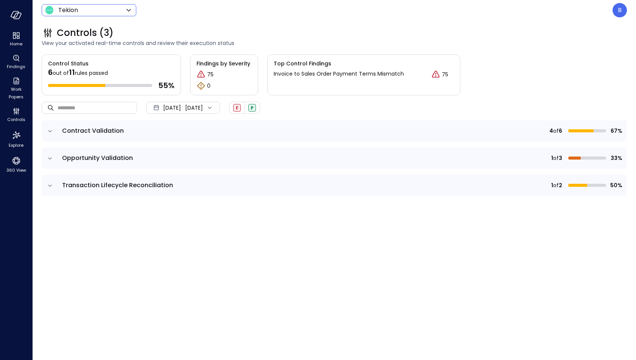
click at [51, 129] on icon "expand row" at bounding box center [50, 132] width 8 height 8
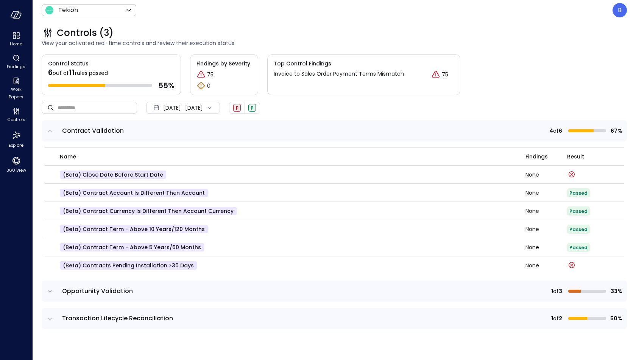
click at [50, 296] on td at bounding box center [50, 291] width 16 height 21
click at [51, 293] on icon "expand row" at bounding box center [50, 292] width 8 height 8
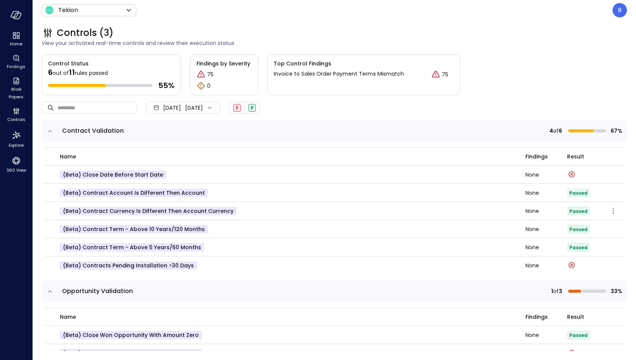
scroll to position [62, 0]
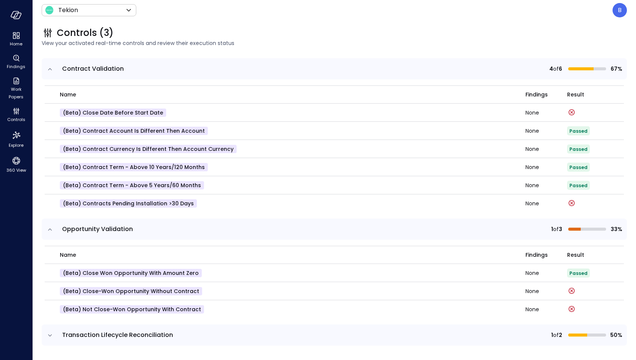
click at [51, 335] on icon "expand row" at bounding box center [50, 336] width 8 height 8
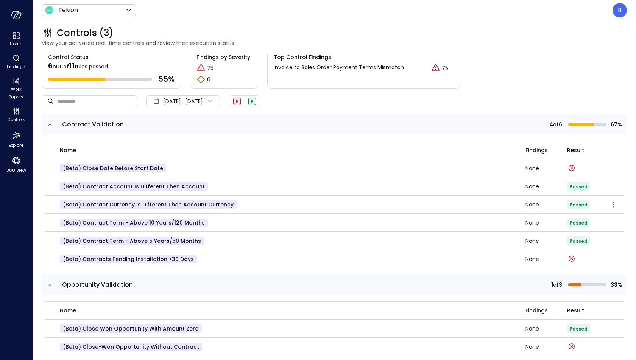
scroll to position [0, 0]
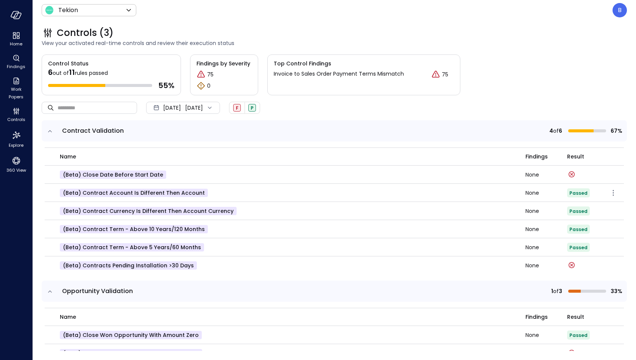
click at [161, 193] on p "(beta) Contract Account is different then Account" at bounding box center [134, 193] width 148 height 8
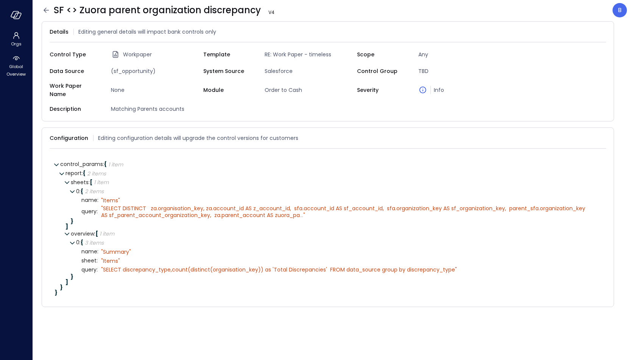
click at [456, 155] on div "control_params : { 1 item } report : { 2 items } sheets : [ 1 item ] 0 : { 2 it…" at bounding box center [328, 228] width 556 height 146
click at [600, 134] on icon at bounding box center [602, 138] width 8 height 8
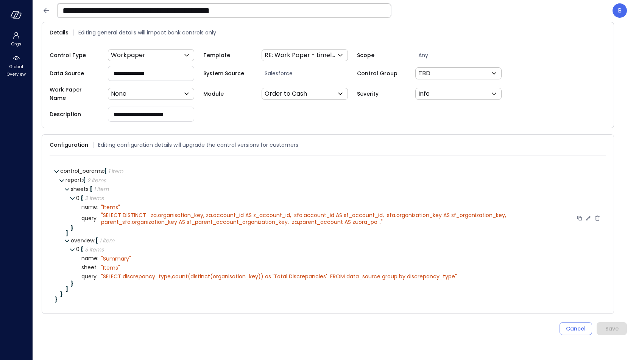
click at [588, 215] on icon at bounding box center [588, 218] width 7 height 7
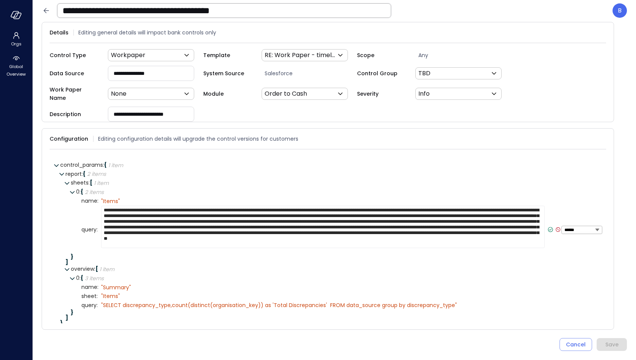
click at [462, 222] on textarea at bounding box center [322, 227] width 443 height 43
click at [425, 171] on div "report : { 2 items }" at bounding box center [332, 174] width 535 height 9
click at [356, 242] on textarea at bounding box center [322, 227] width 443 height 43
click at [363, 242] on textarea at bounding box center [322, 227] width 443 height 43
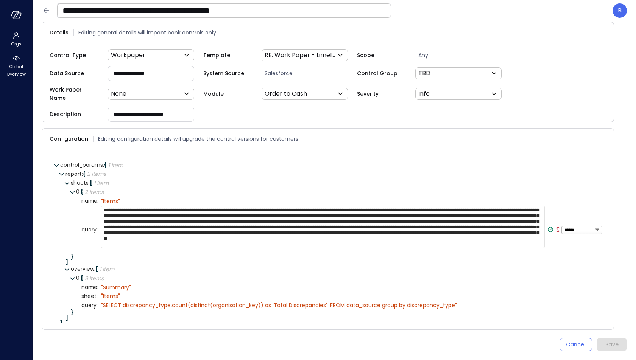
click at [363, 242] on textarea at bounding box center [322, 227] width 443 height 43
click at [565, 342] on button "Cancel" at bounding box center [575, 344] width 33 height 13
